Goal: Book appointment/travel/reservation

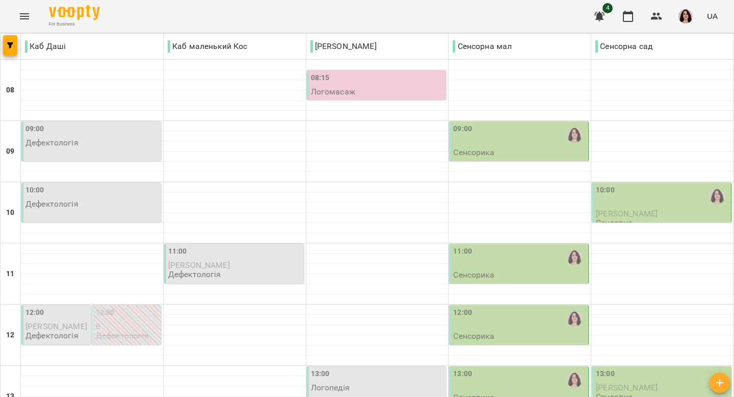
scroll to position [366, 0]
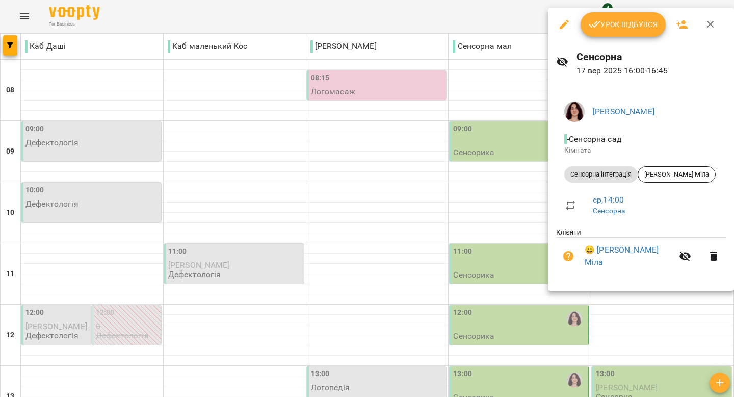
click at [709, 23] on icon "button" at bounding box center [711, 24] width 12 height 12
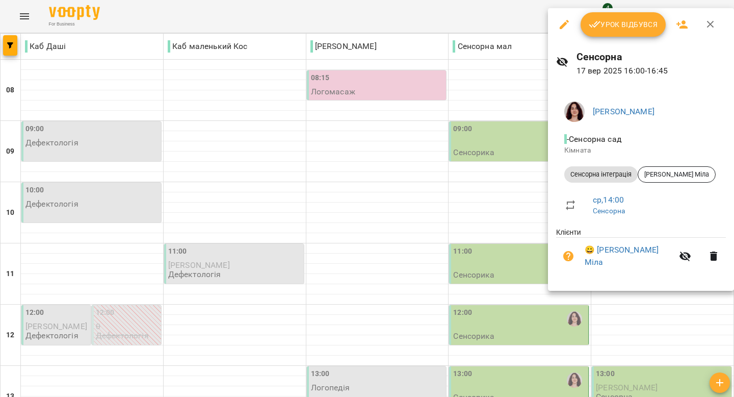
click at [709, 23] on icon "button" at bounding box center [710, 24] width 7 height 7
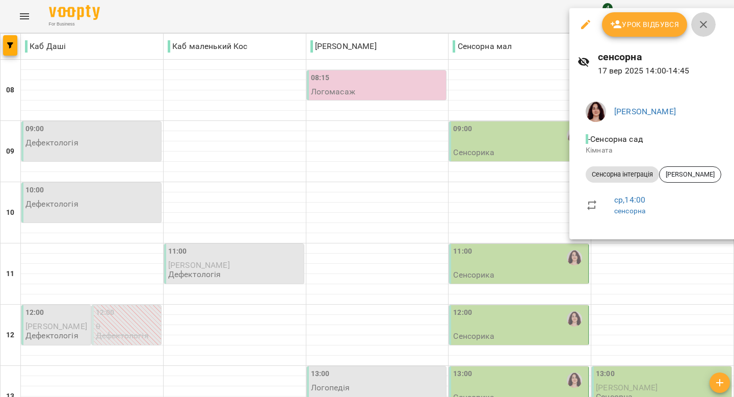
click at [702, 21] on icon "button" at bounding box center [704, 24] width 12 height 12
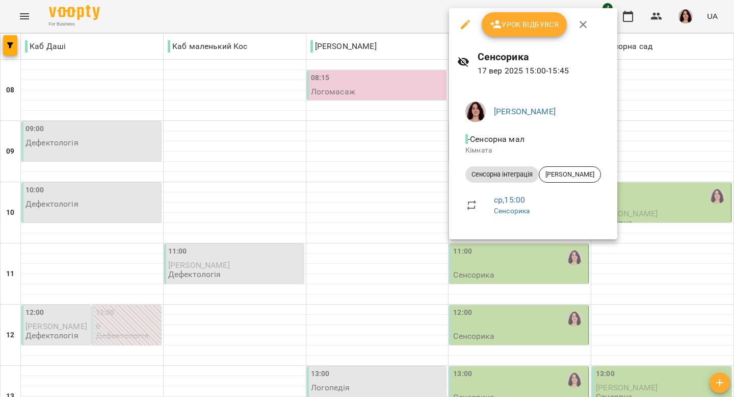
click at [586, 31] on button "button" at bounding box center [583, 24] width 24 height 24
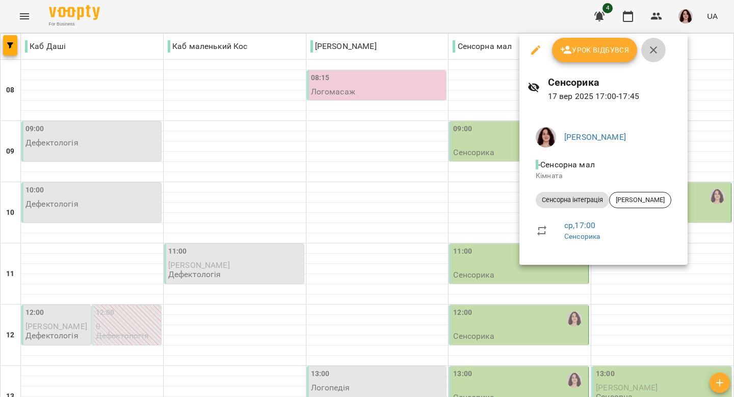
click at [653, 45] on icon "button" at bounding box center [654, 50] width 12 height 12
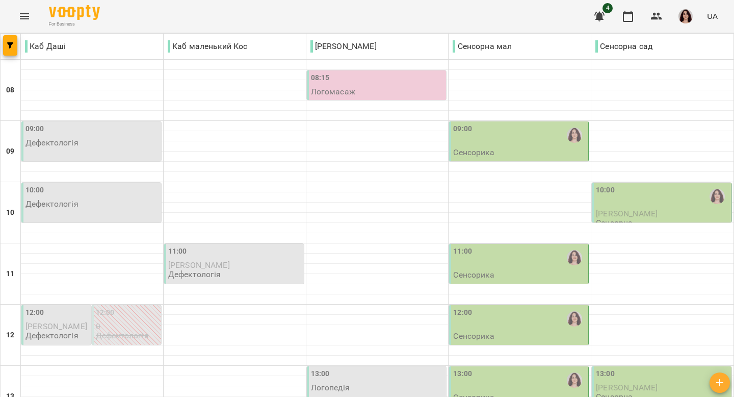
scroll to position [465, 0]
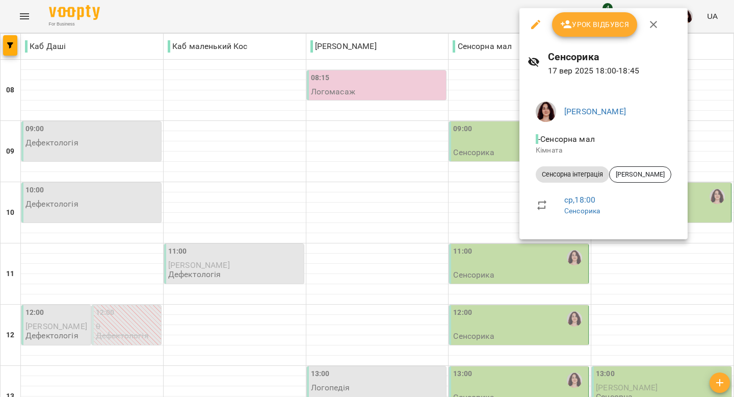
click at [137, 339] on div at bounding box center [367, 198] width 734 height 397
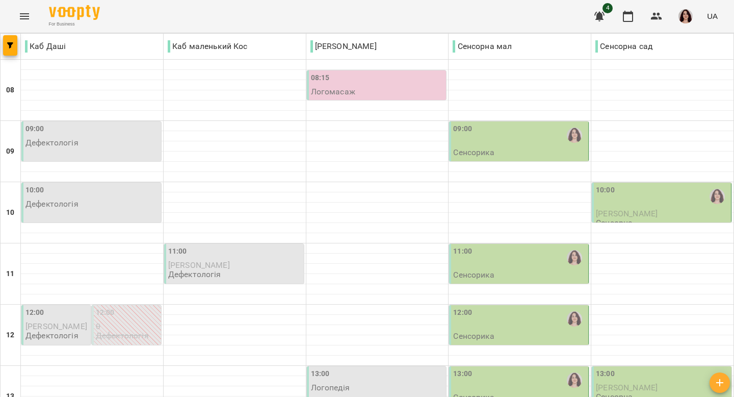
scroll to position [55, 0]
click at [530, 123] on div "09:00" at bounding box center [519, 134] width 133 height 23
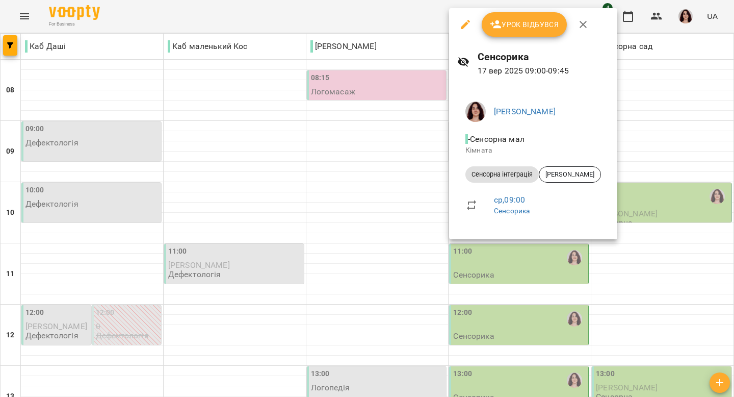
click at [674, 88] on div at bounding box center [367, 198] width 734 height 397
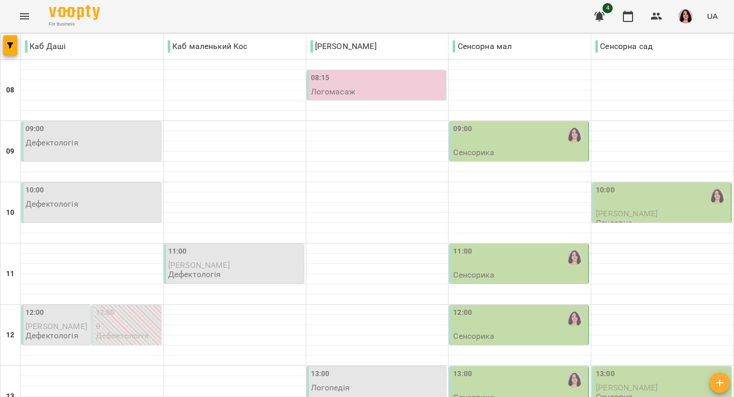
scroll to position [430, 0]
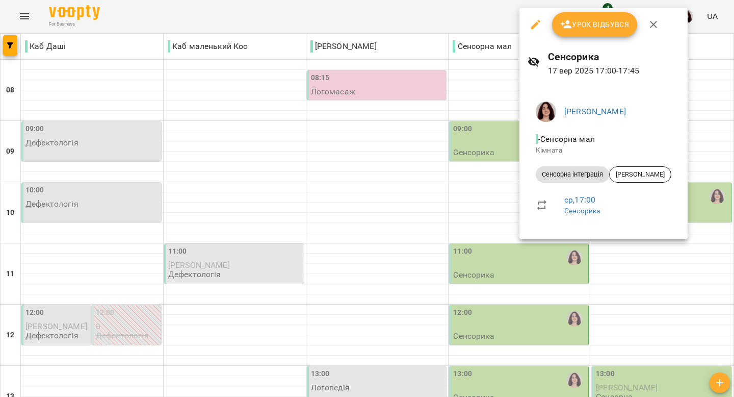
click at [655, 25] on icon "button" at bounding box center [654, 24] width 12 height 12
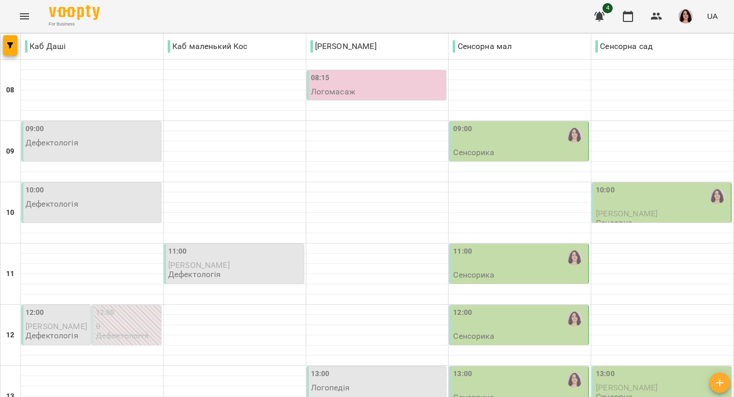
scroll to position [349, 0]
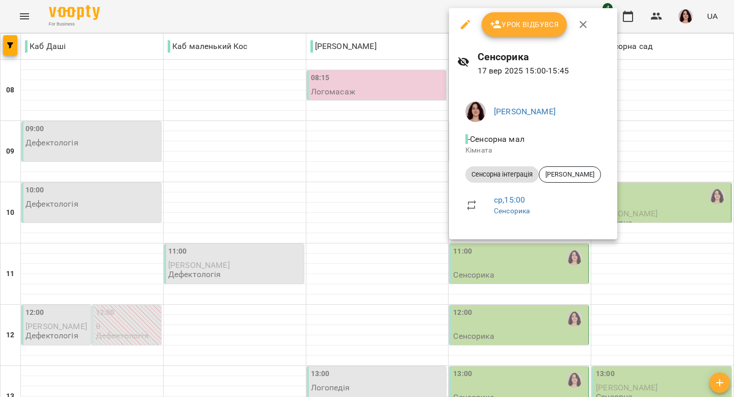
click at [585, 24] on icon "button" at bounding box center [583, 24] width 12 height 12
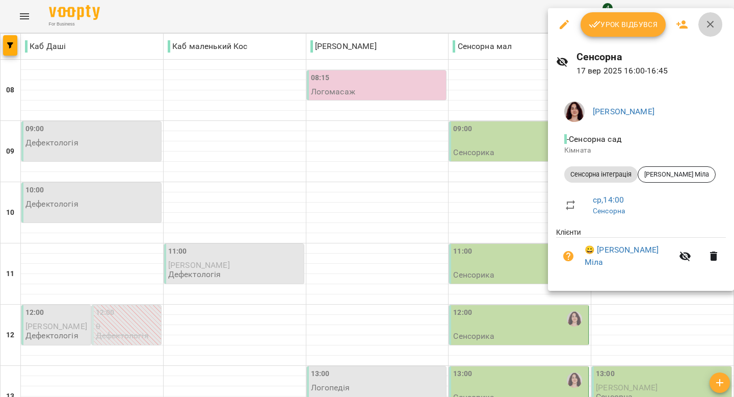
click at [708, 27] on icon "button" at bounding box center [711, 24] width 12 height 12
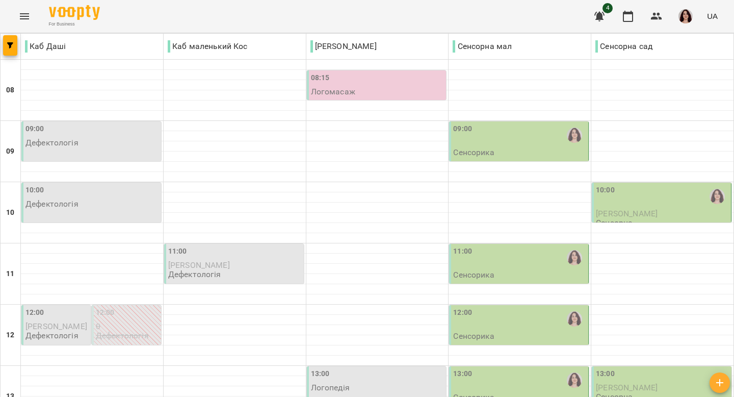
scroll to position [240, 0]
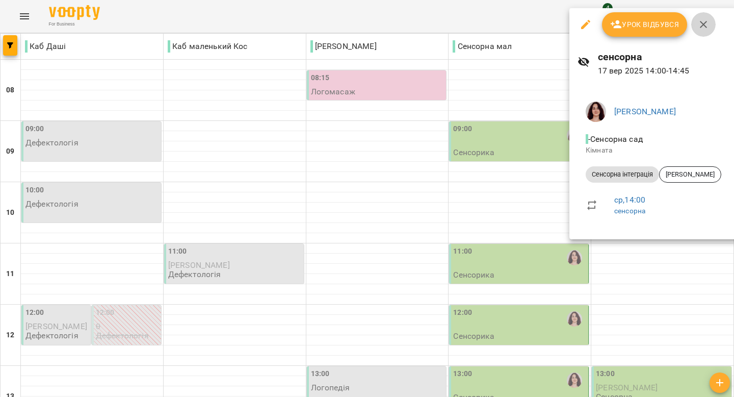
click at [700, 27] on icon "button" at bounding box center [703, 24] width 7 height 7
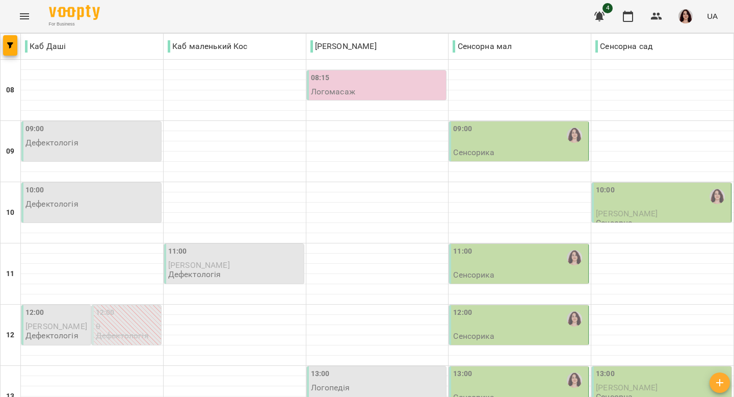
click at [525, 368] on div "13:00" at bounding box center [519, 379] width 133 height 23
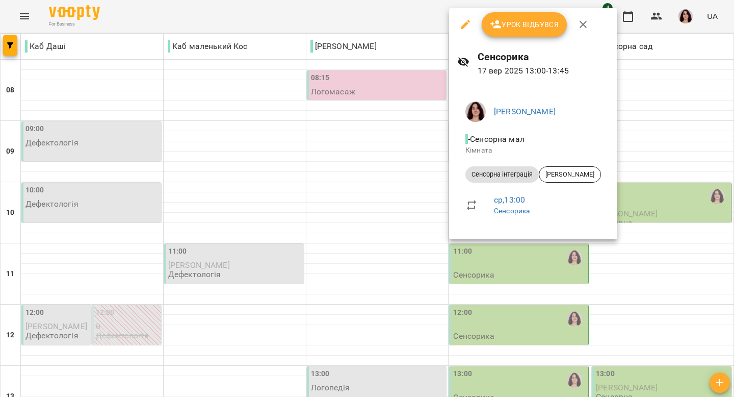
click at [584, 25] on icon "button" at bounding box center [583, 24] width 12 height 12
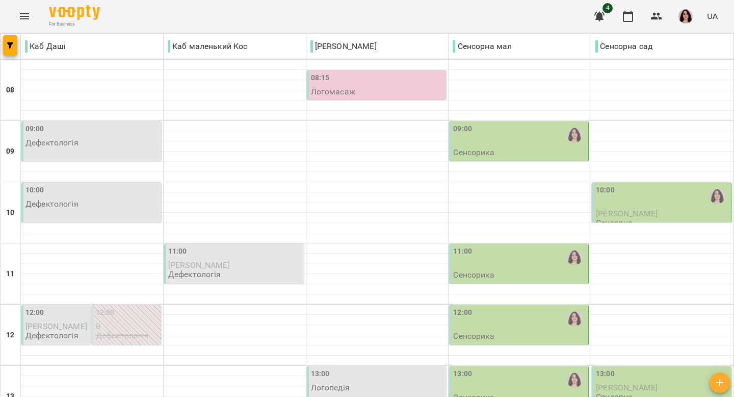
click at [515, 307] on div "12:00 Сенсорика" at bounding box center [519, 324] width 133 height 34
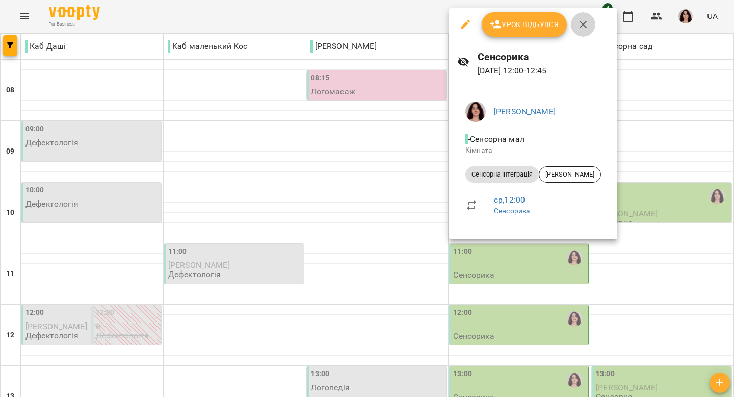
click at [581, 24] on icon "button" at bounding box center [583, 24] width 12 height 12
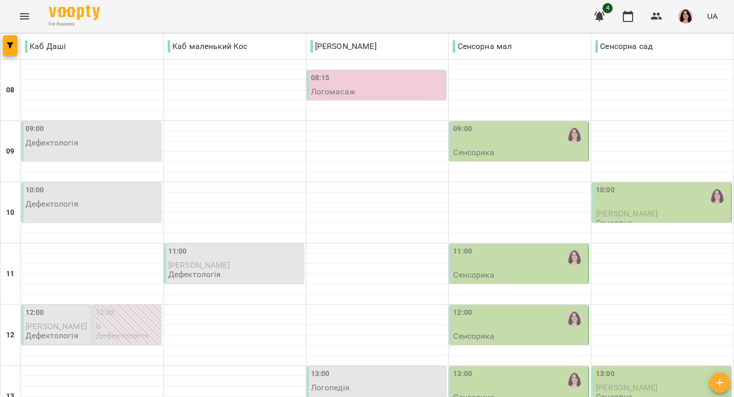
scroll to position [118, 0]
click at [511, 246] on div "11:00" at bounding box center [519, 257] width 133 height 23
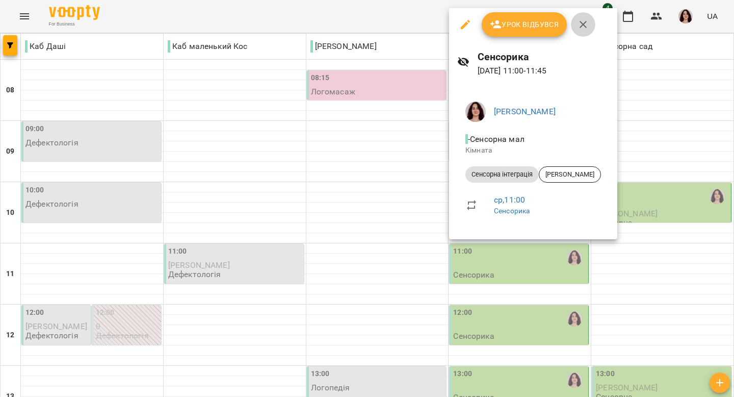
click at [576, 27] on button "button" at bounding box center [583, 24] width 24 height 24
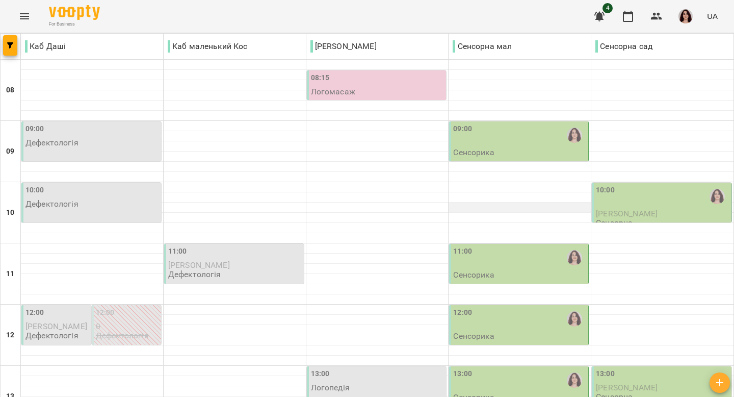
scroll to position [0, 0]
click at [528, 131] on div "09:00" at bounding box center [519, 134] width 133 height 23
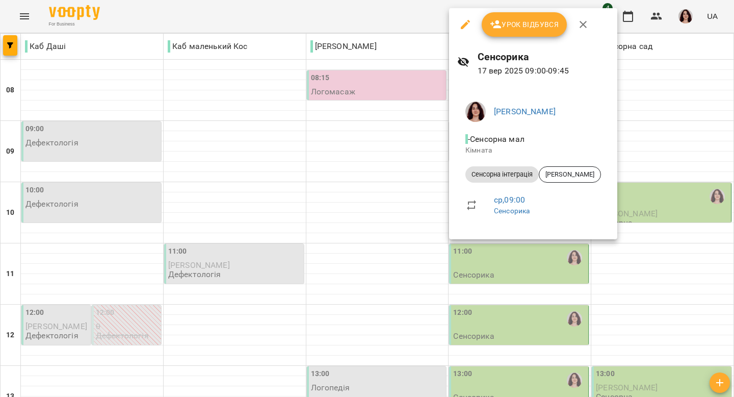
click at [581, 24] on icon "button" at bounding box center [583, 24] width 12 height 12
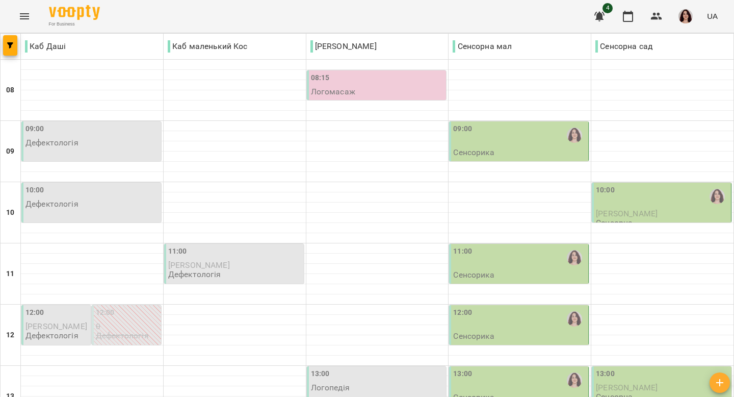
click at [626, 201] on div "10:00" at bounding box center [662, 196] width 133 height 23
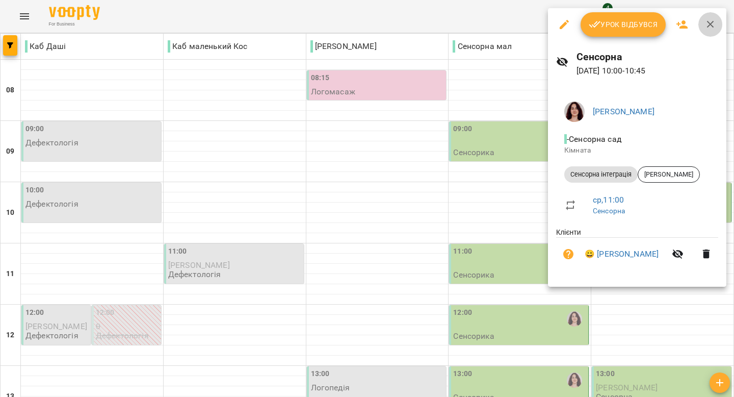
click at [705, 20] on icon "button" at bounding box center [711, 24] width 12 height 12
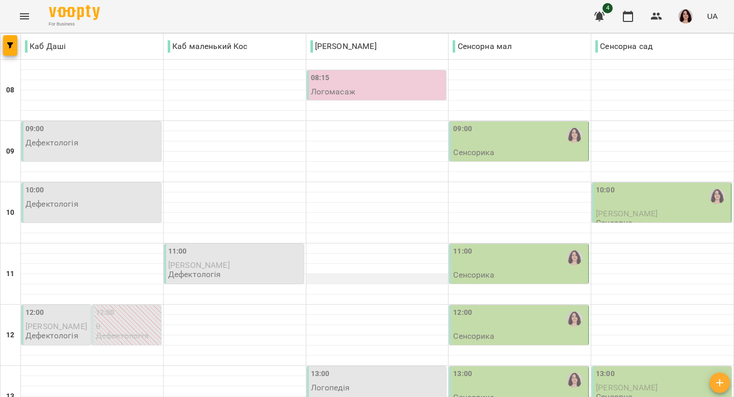
scroll to position [465, 0]
